Goal: Information Seeking & Learning: Learn about a topic

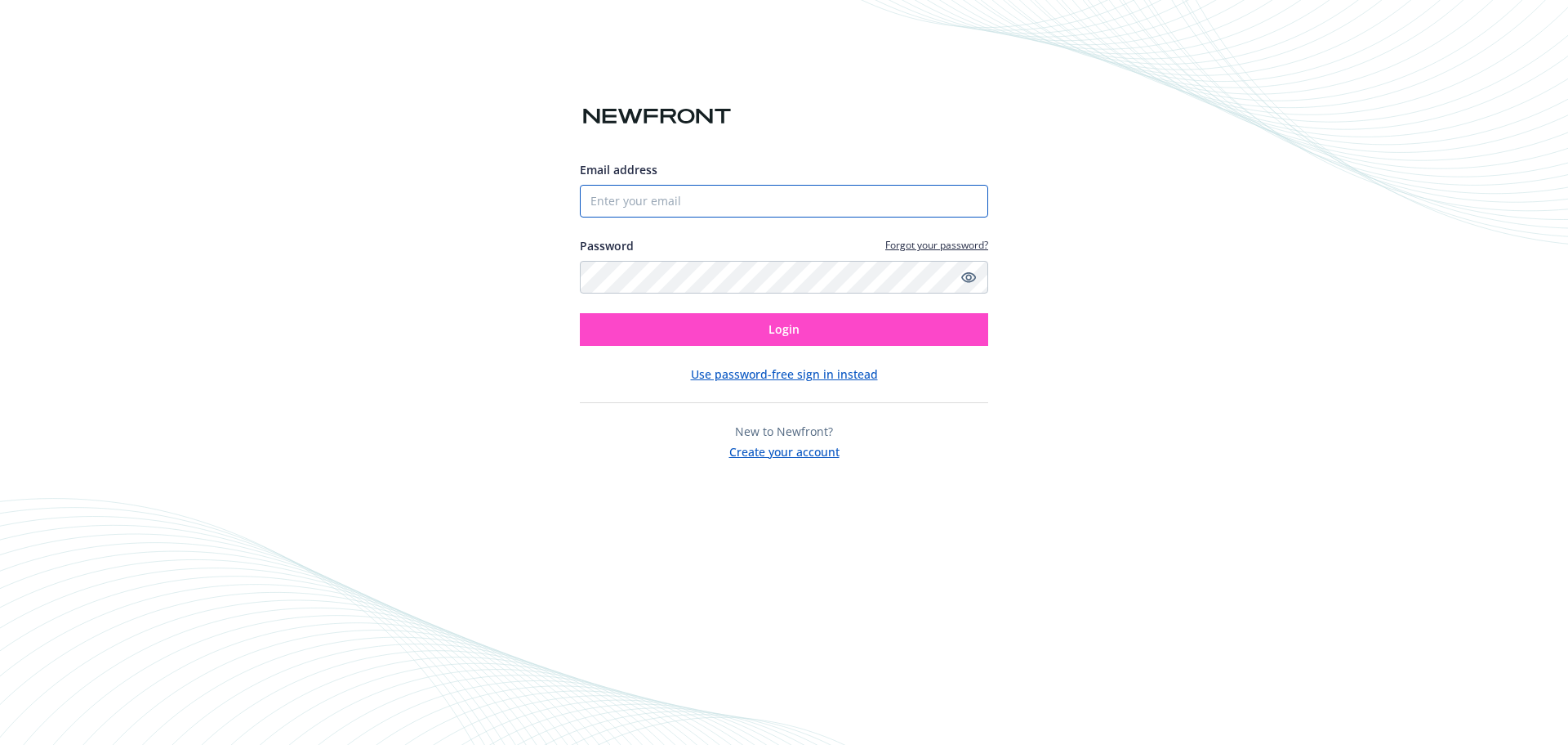
type input "[EMAIL_ADDRESS][DOMAIN_NAME]"
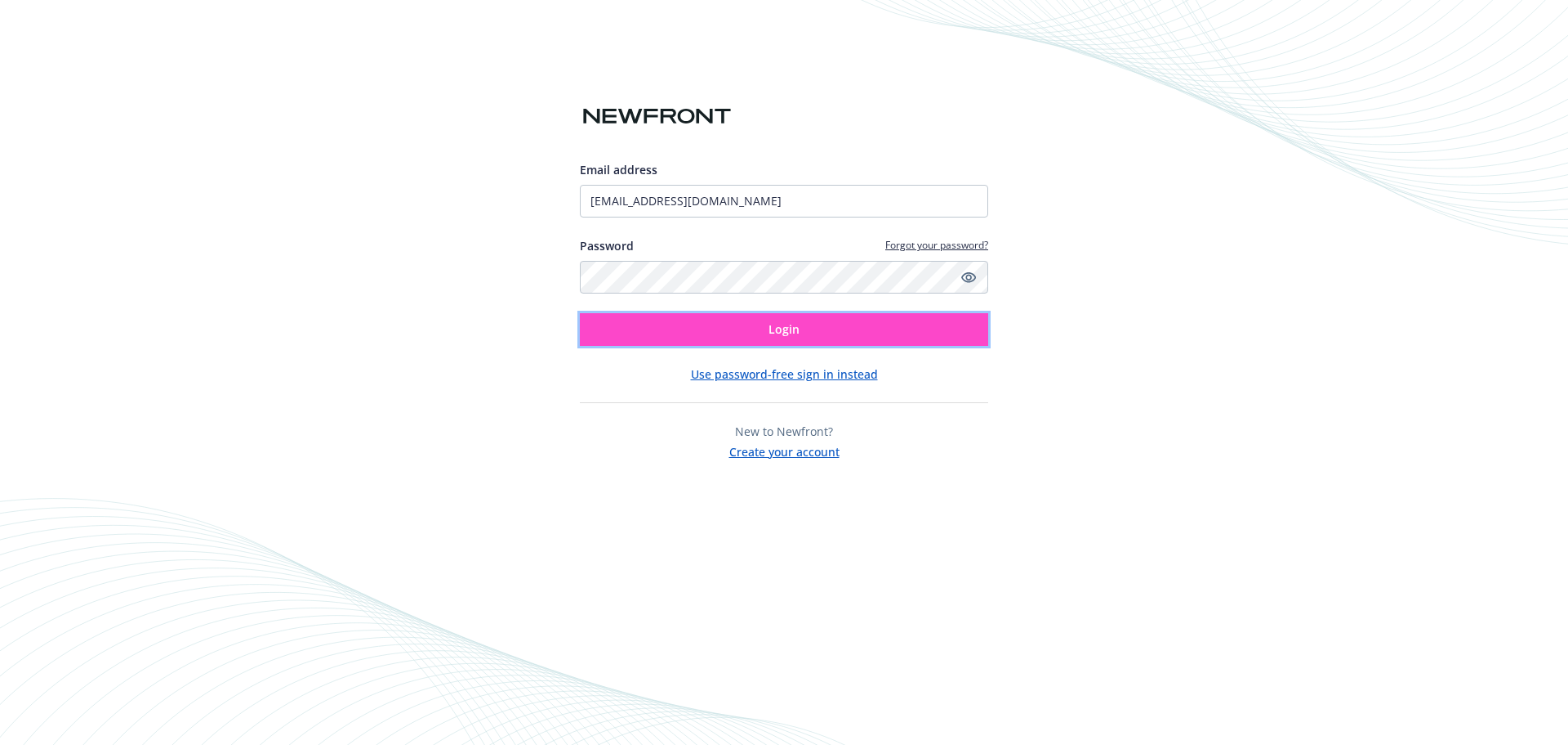
click at [816, 324] on button "Login" at bounding box center [784, 329] width 408 height 33
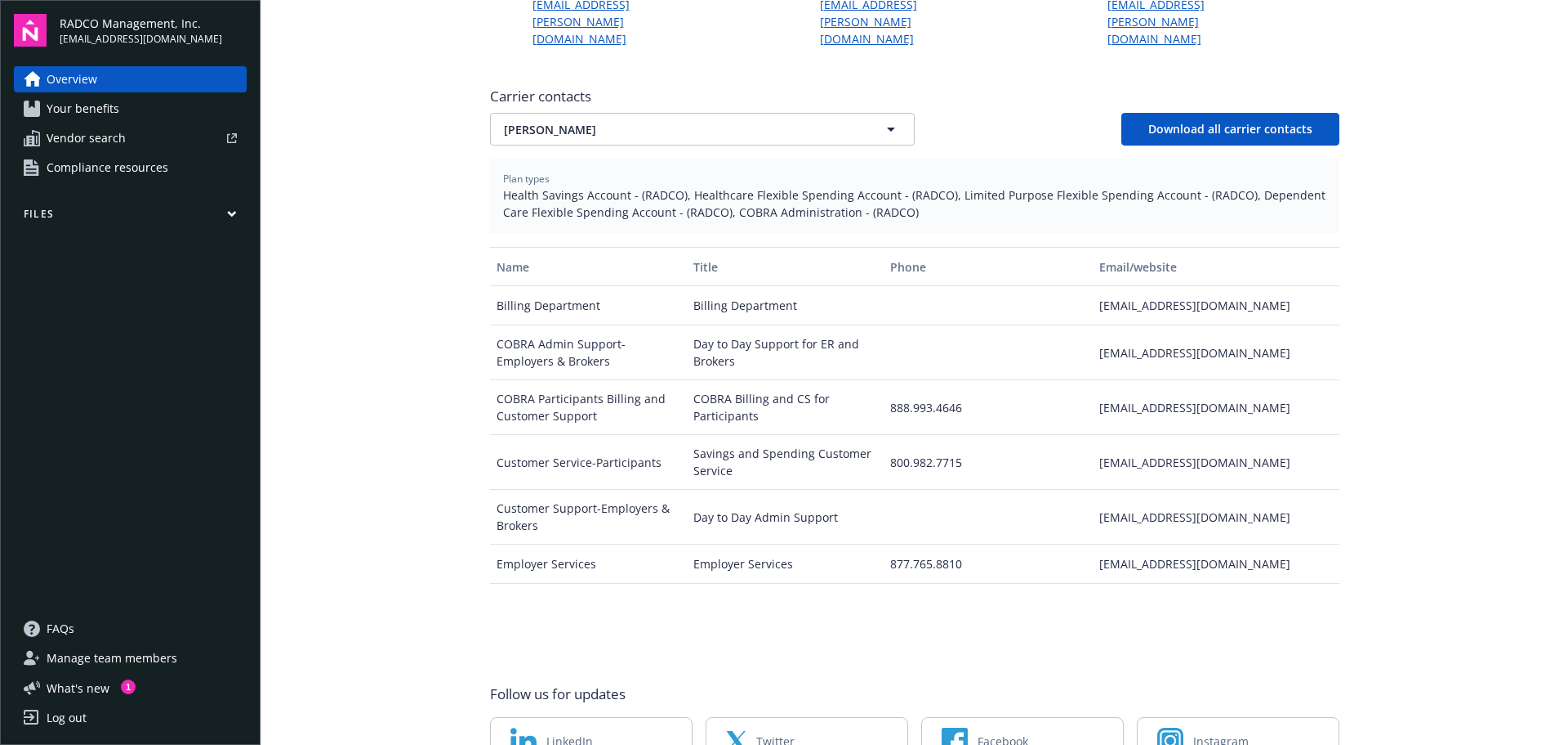
scroll to position [607, 0]
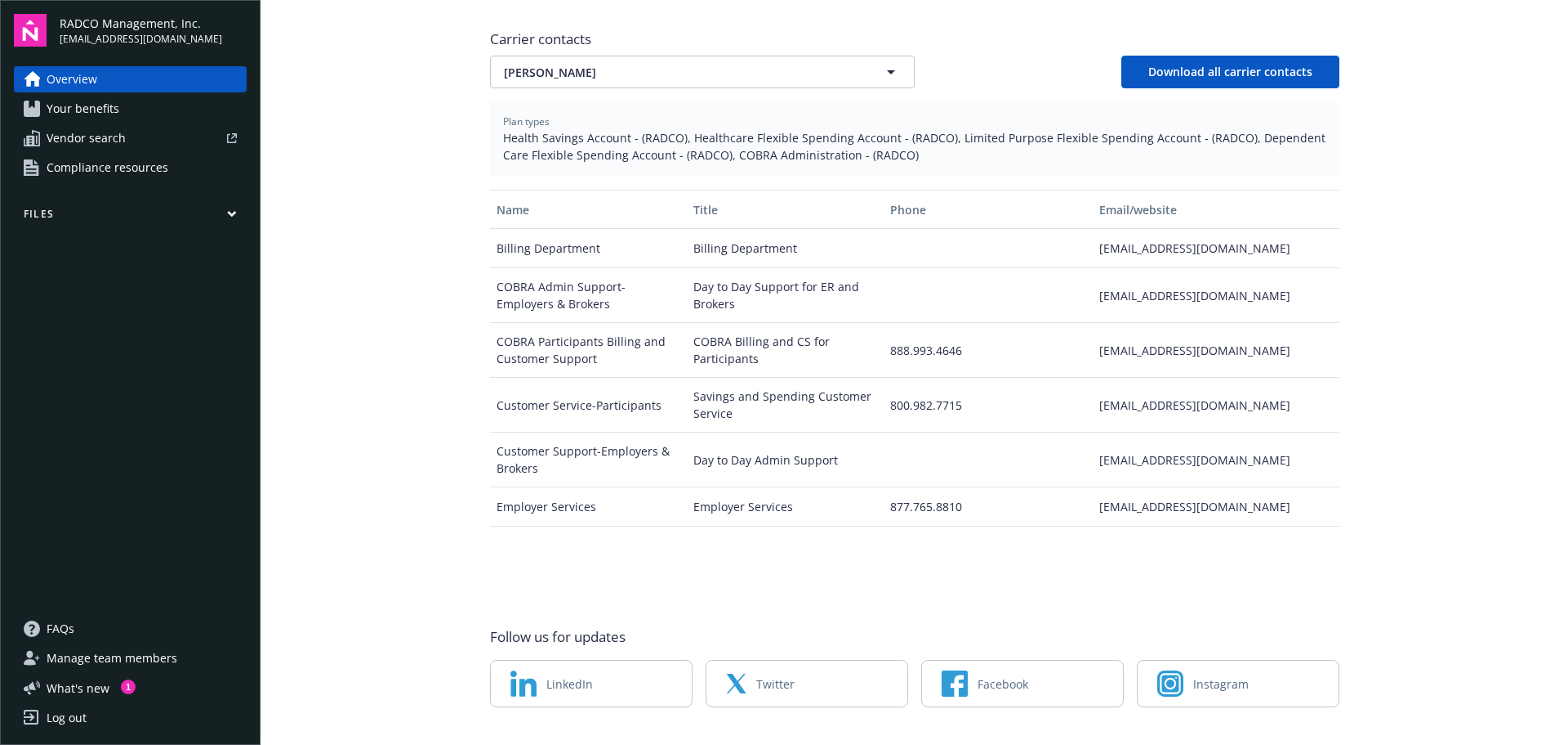
click at [129, 107] on link "Your benefits" at bounding box center [130, 109] width 233 height 27
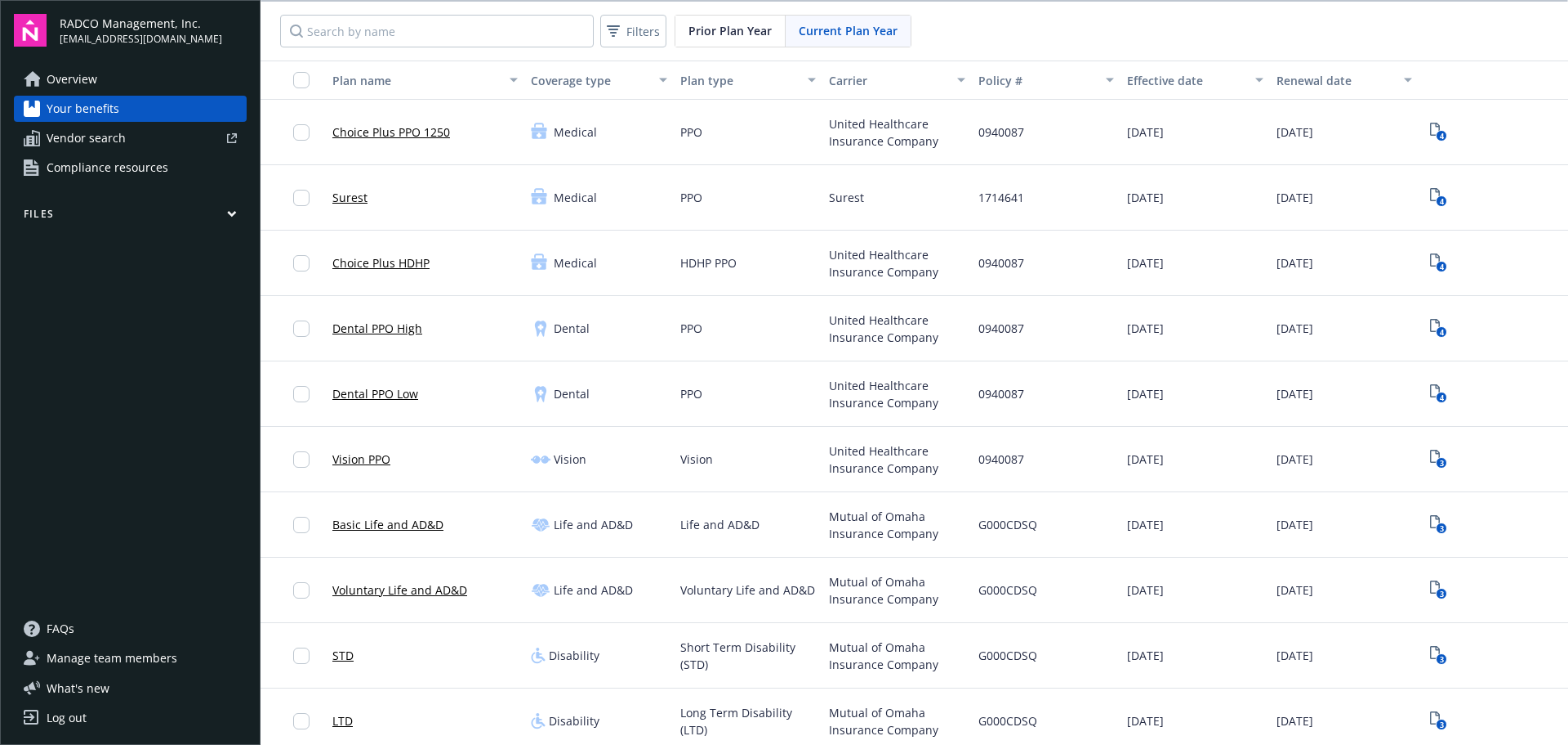
click at [399, 131] on link "Choice Plus PPO 1250" at bounding box center [391, 131] width 117 height 17
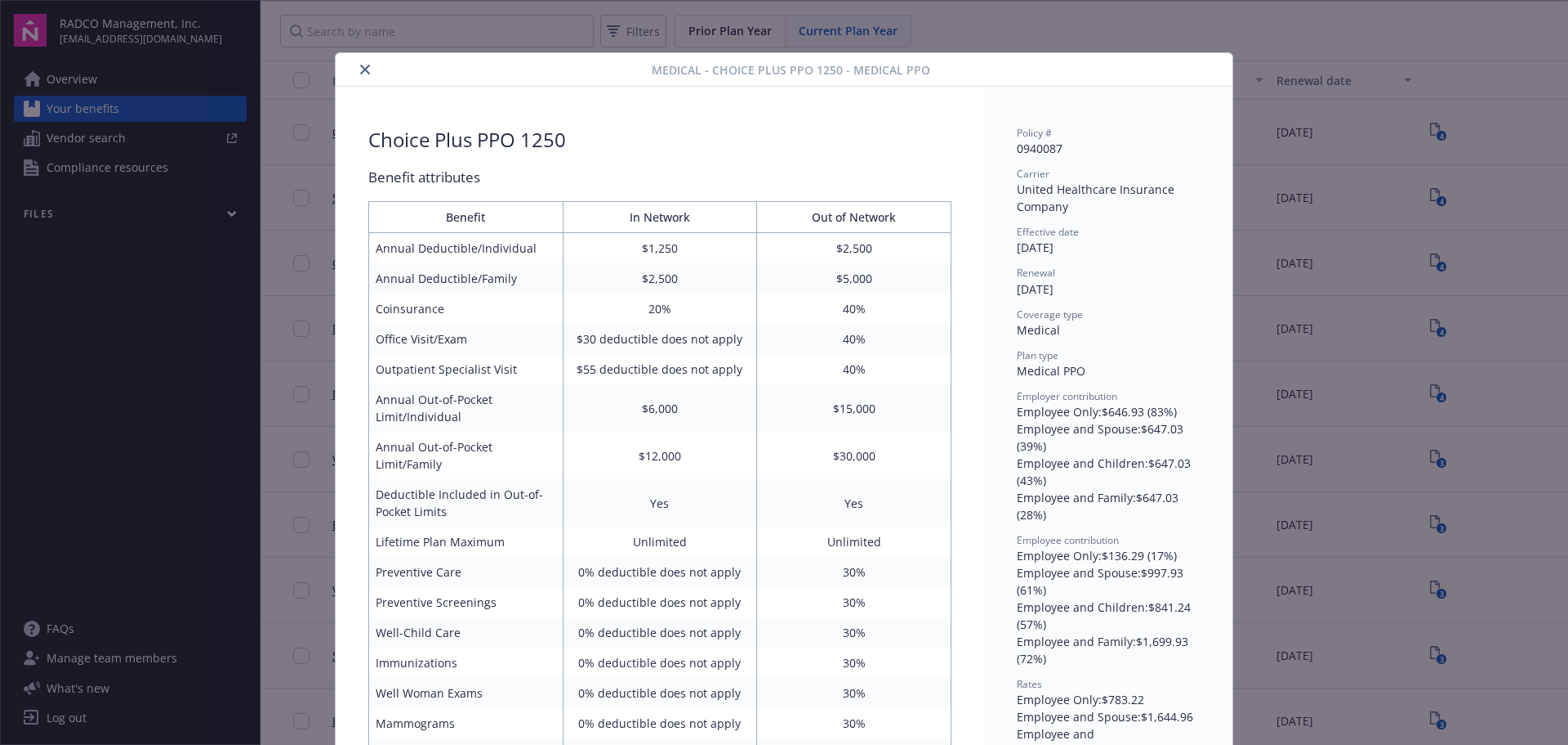
click at [360, 67] on icon "close" at bounding box center [365, 69] width 10 height 10
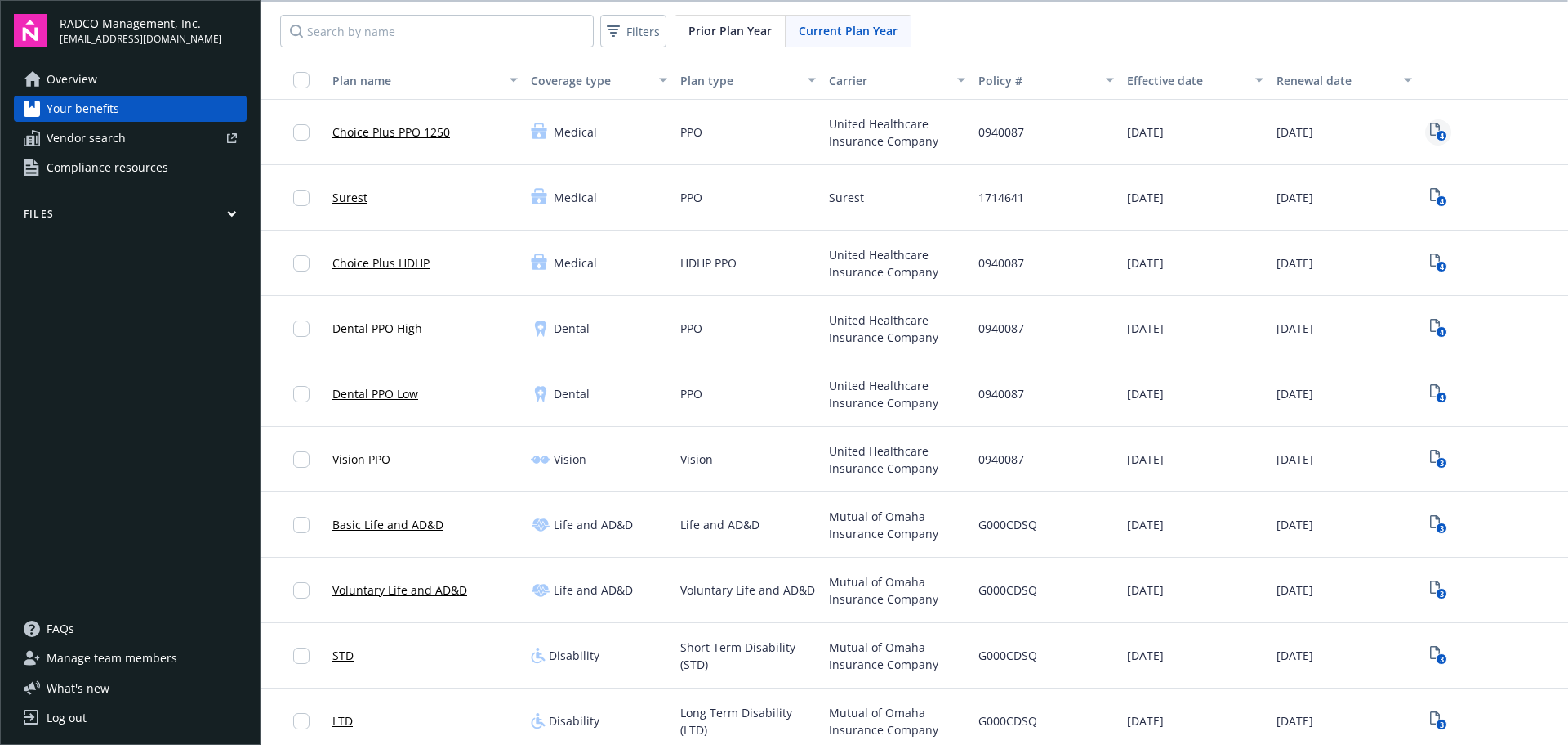
click at [1430, 129] on icon "4" at bounding box center [1438, 131] width 17 height 19
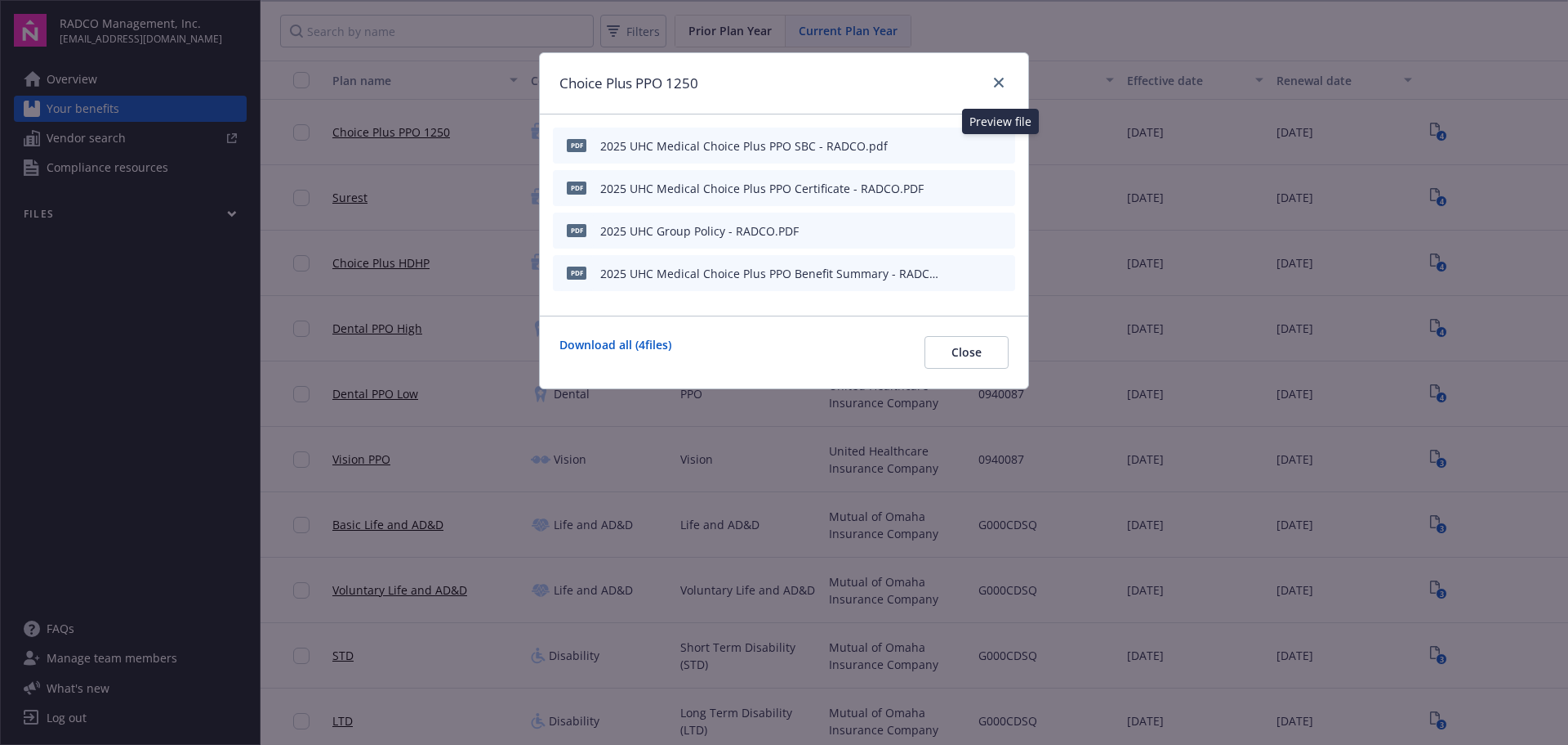
click at [1000, 149] on icon "preview file" at bounding box center [999, 145] width 15 height 12
click at [998, 275] on icon "preview file" at bounding box center [999, 272] width 15 height 12
click at [998, 192] on button at bounding box center [1001, 187] width 15 height 17
click at [1003, 187] on icon "preview file" at bounding box center [999, 187] width 15 height 12
click at [997, 235] on icon "preview file" at bounding box center [999, 230] width 15 height 12
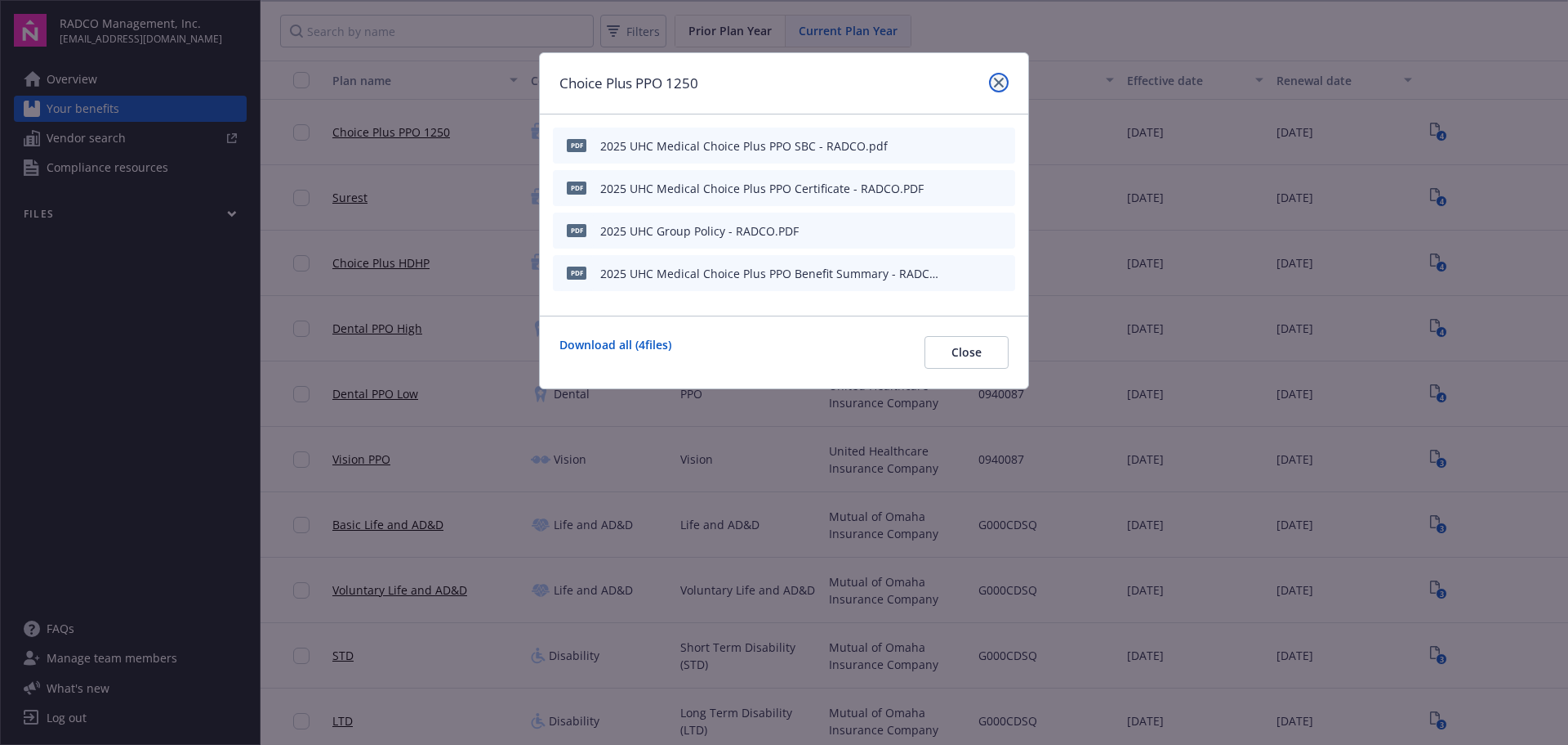
click at [1001, 76] on link "close" at bounding box center [999, 83] width 20 height 20
